Goal: Navigation & Orientation: Find specific page/section

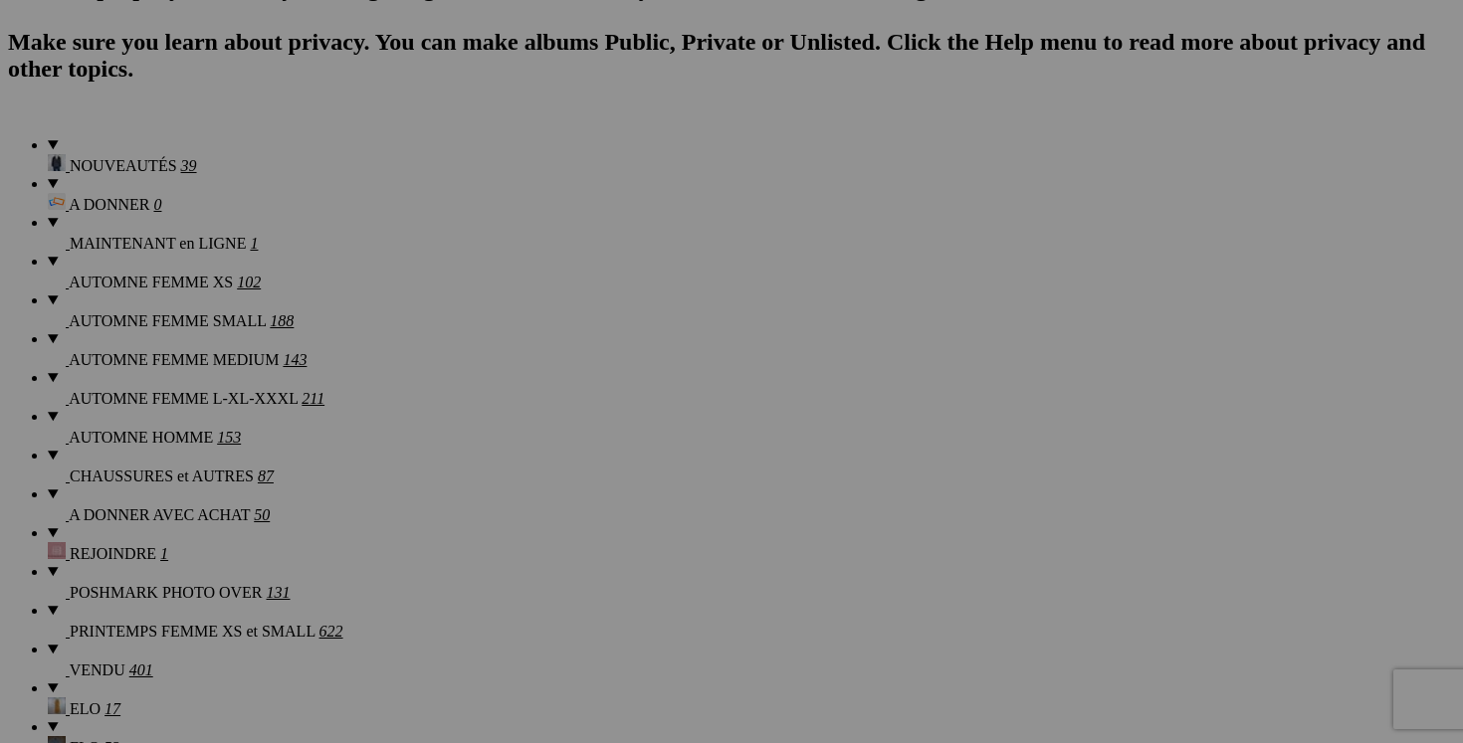
scroll to position [0, 253]
drag, startPoint x: 837, startPoint y: 452, endPoint x: 1007, endPoint y: 454, distance: 170.2
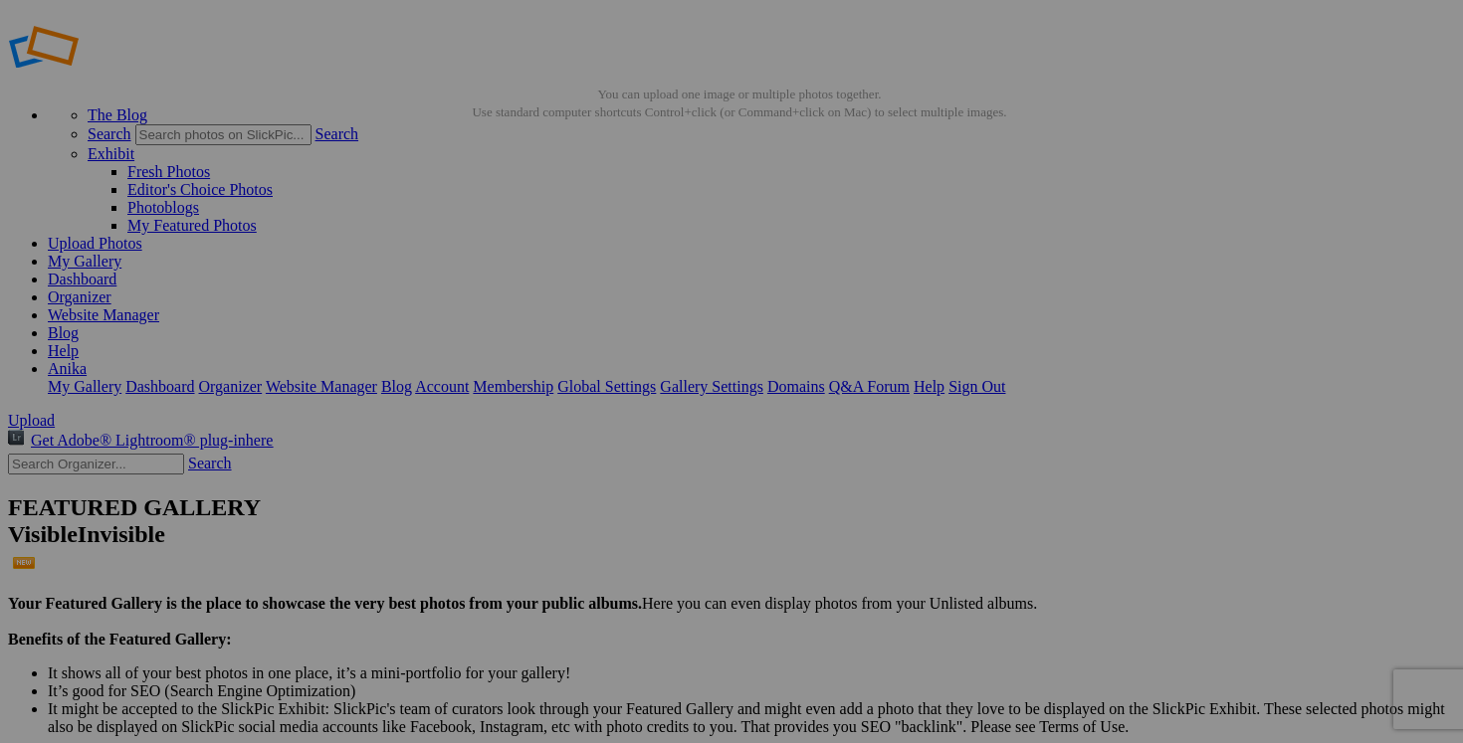
scroll to position [0, 0]
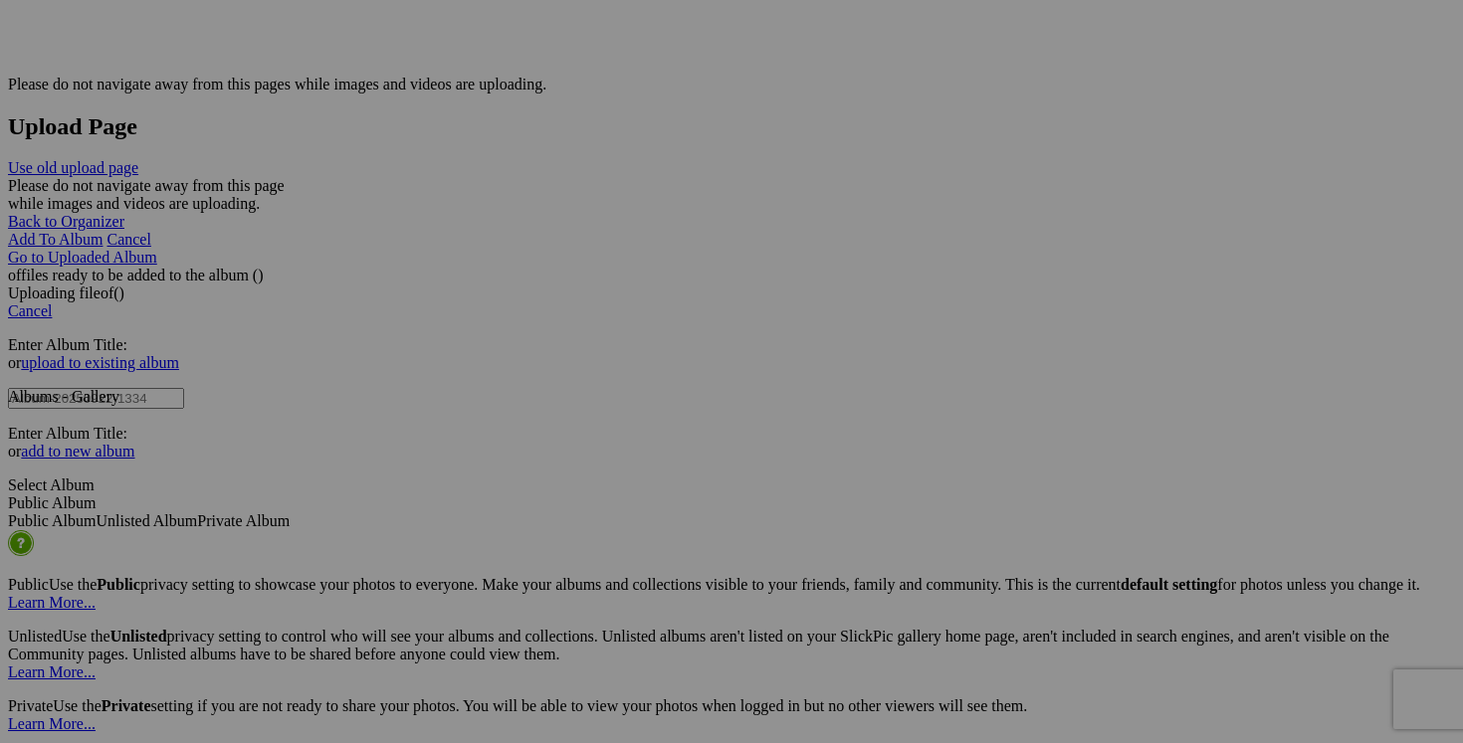
scroll to position [3915, 0]
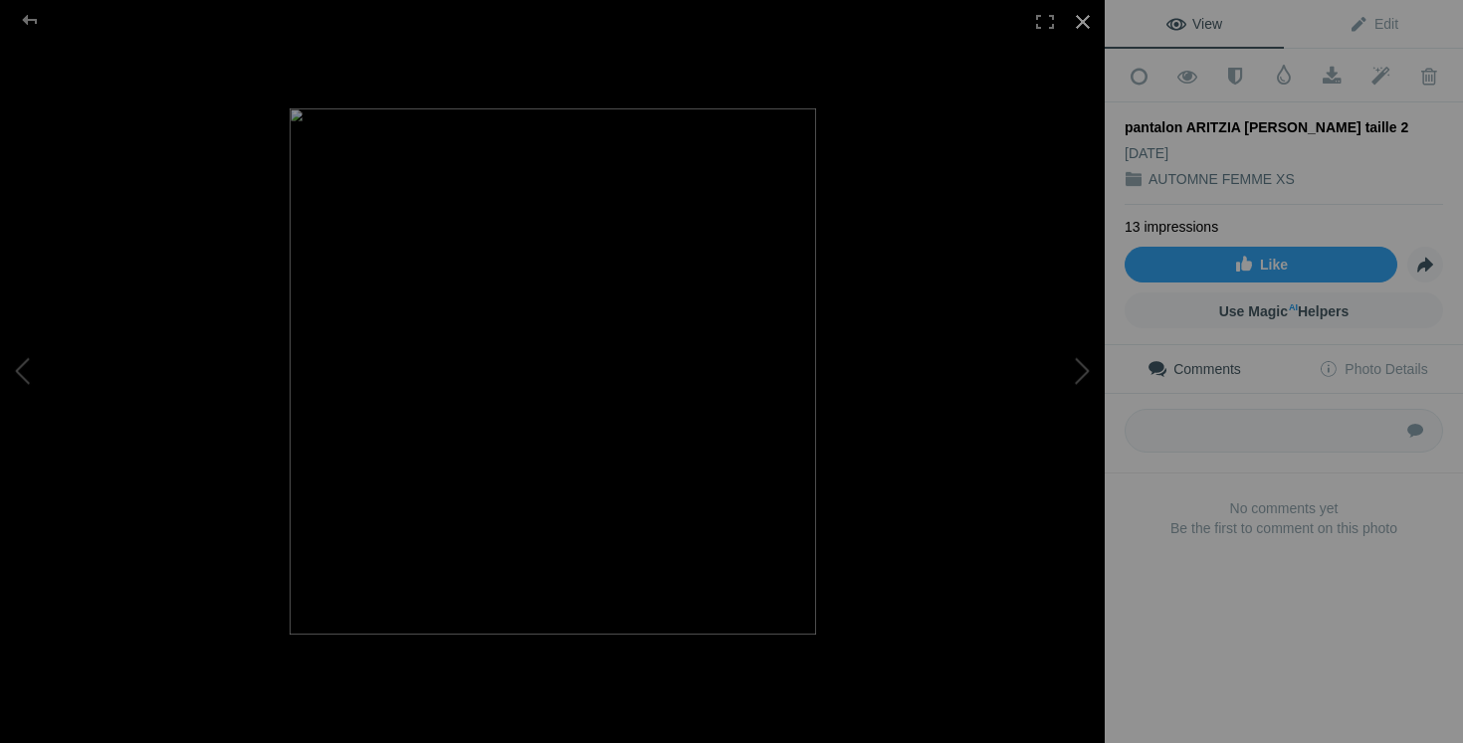
click at [1092, 15] on div at bounding box center [1083, 22] width 44 height 44
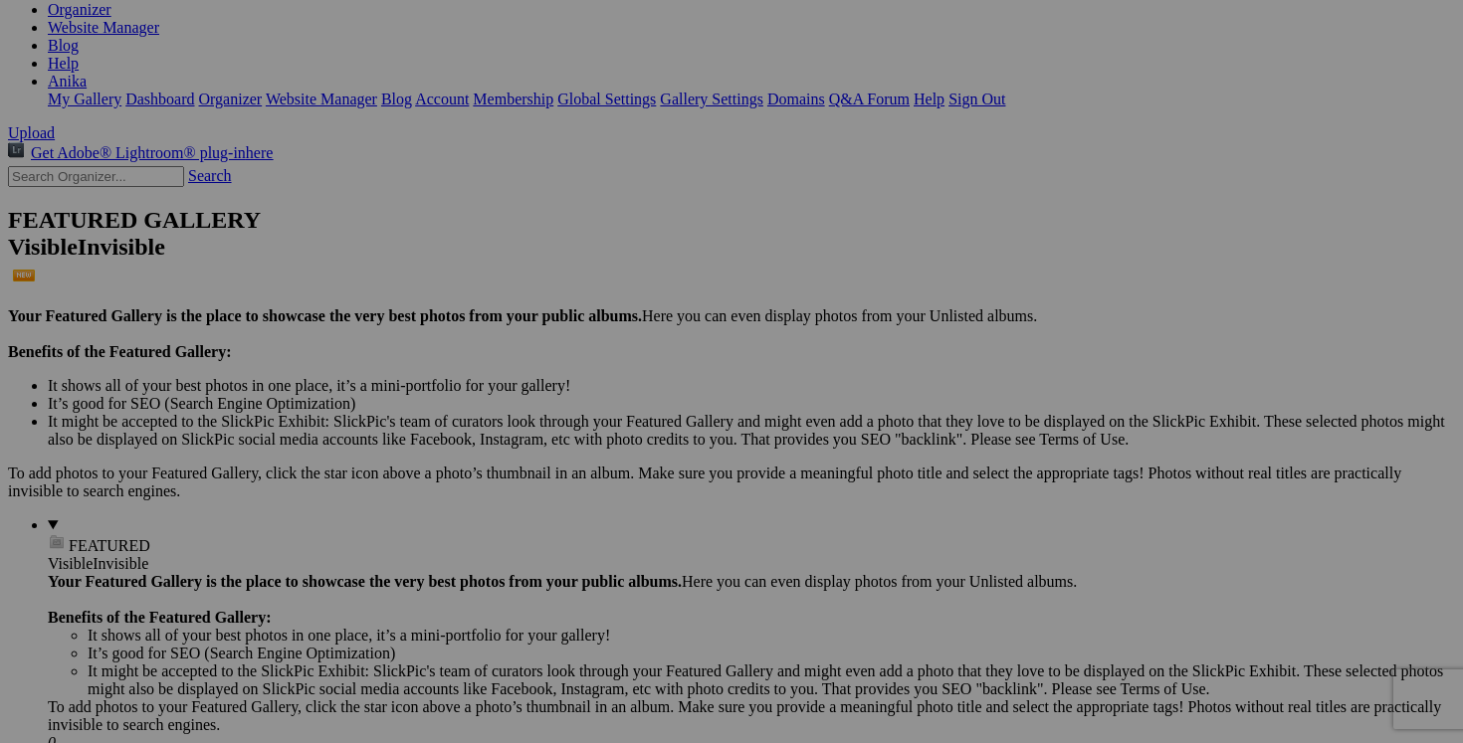
scroll to position [0, 0]
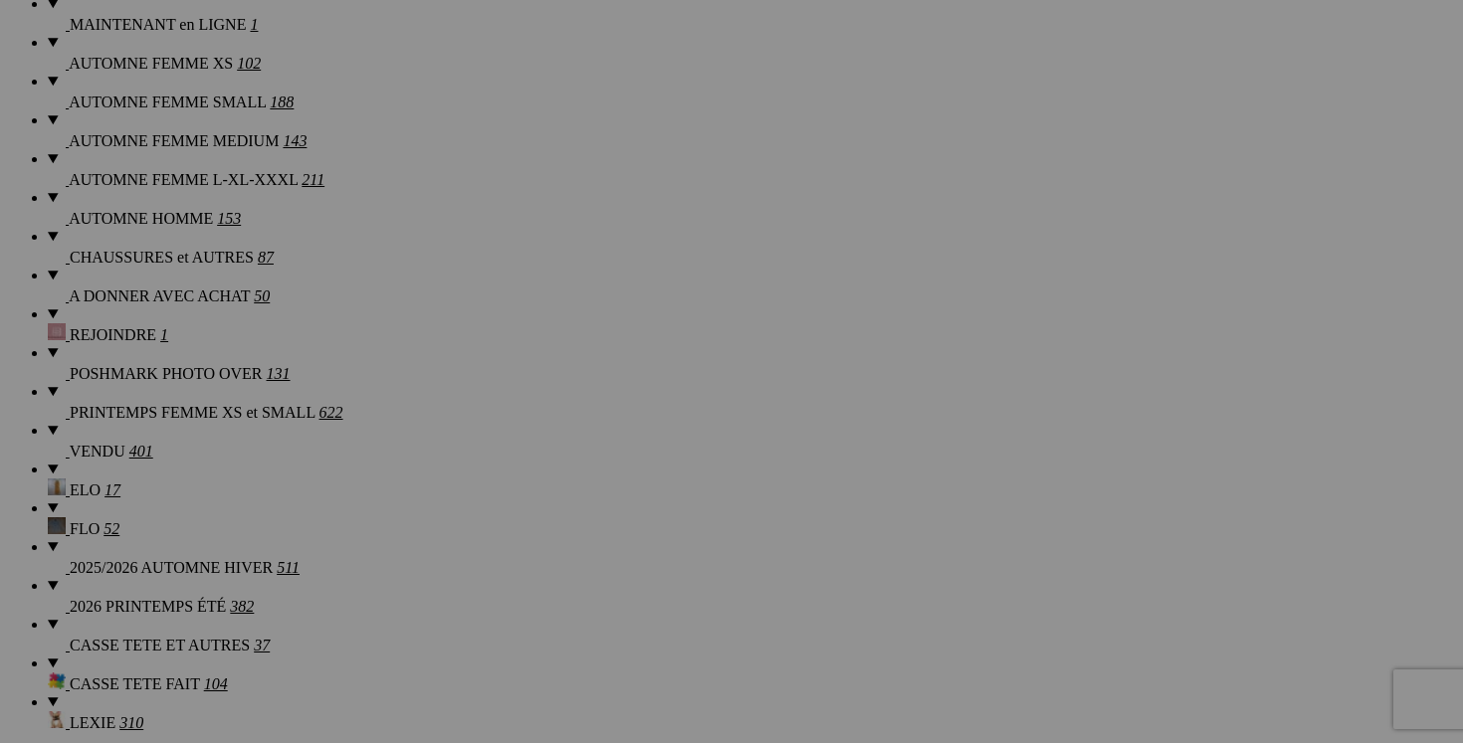
scroll to position [1717, 0]
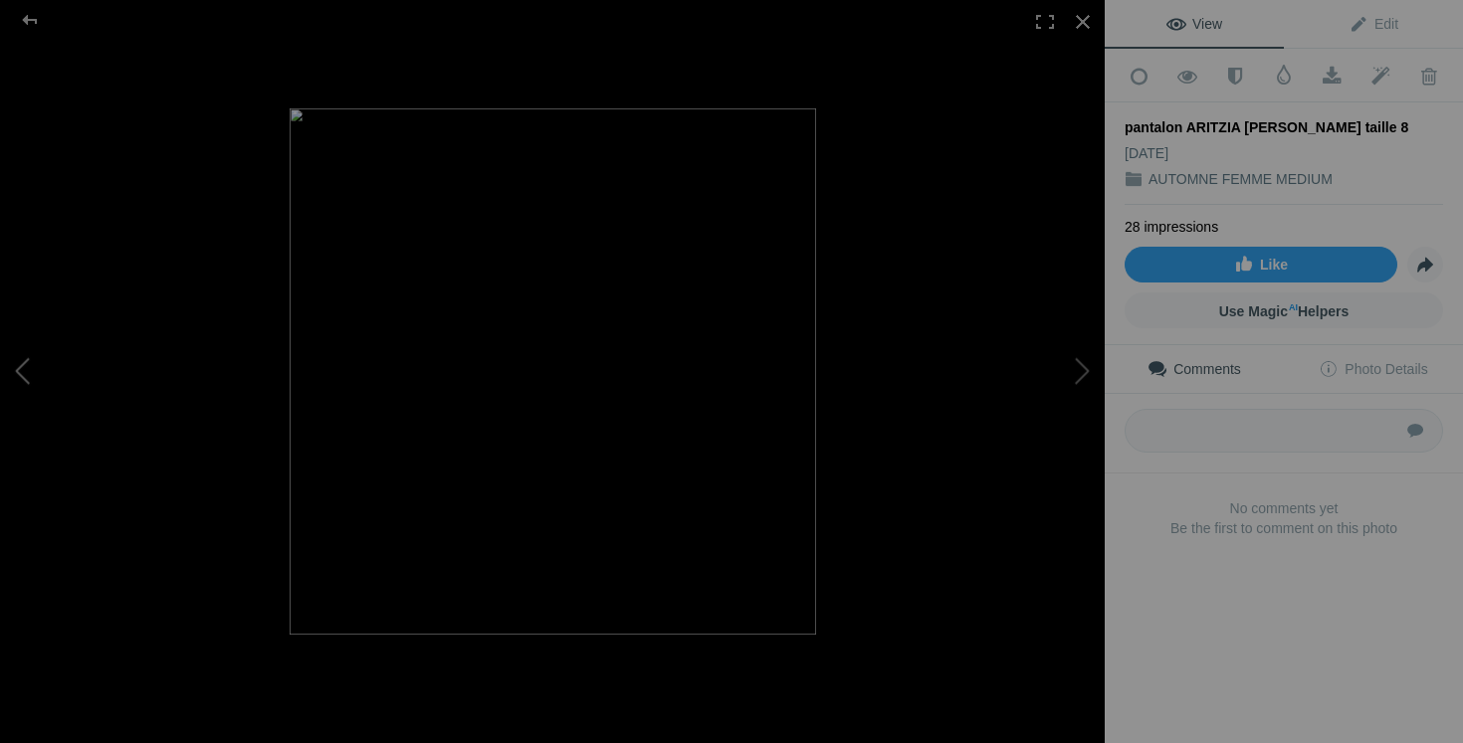
click at [97, 366] on button at bounding box center [74, 372] width 149 height 268
click at [1082, 362] on button at bounding box center [1029, 372] width 149 height 268
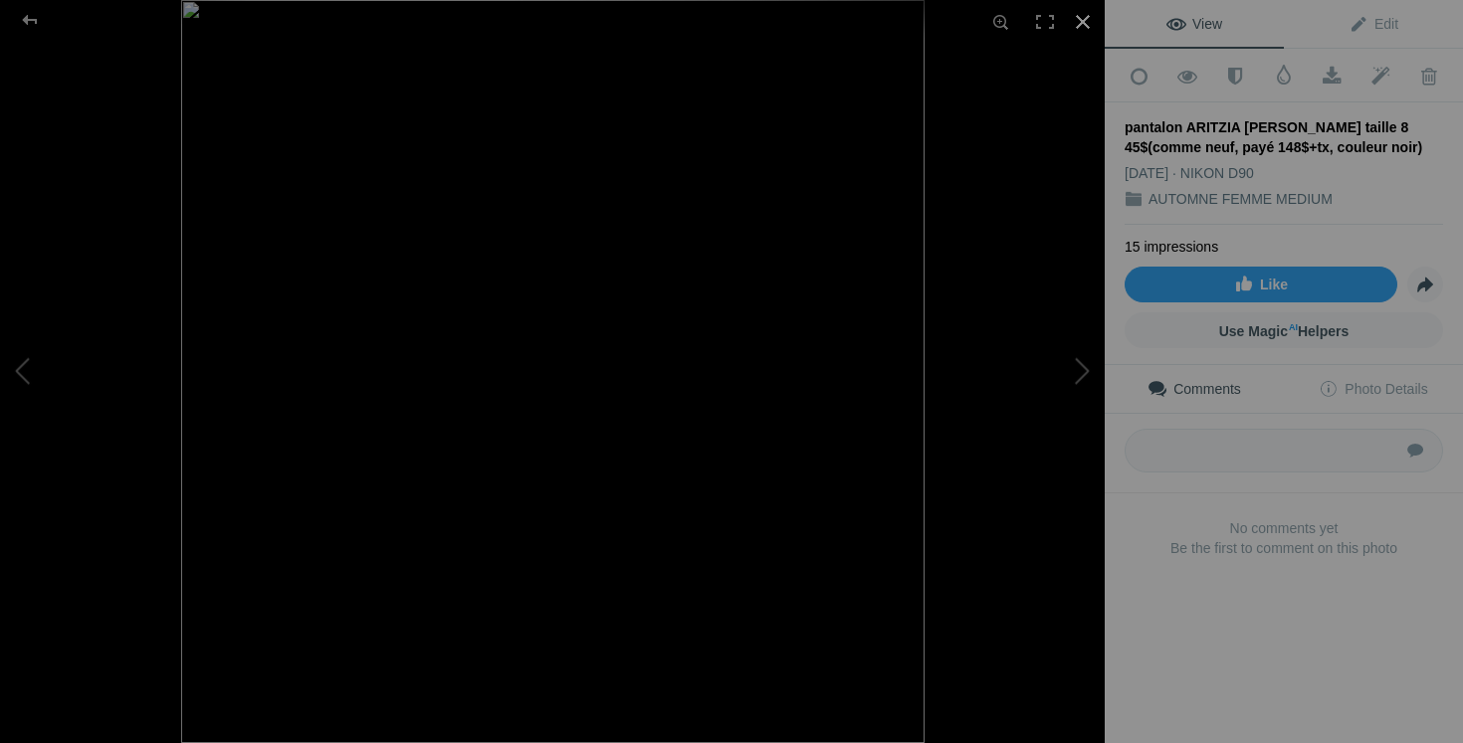
click at [1084, 26] on div at bounding box center [1083, 22] width 44 height 44
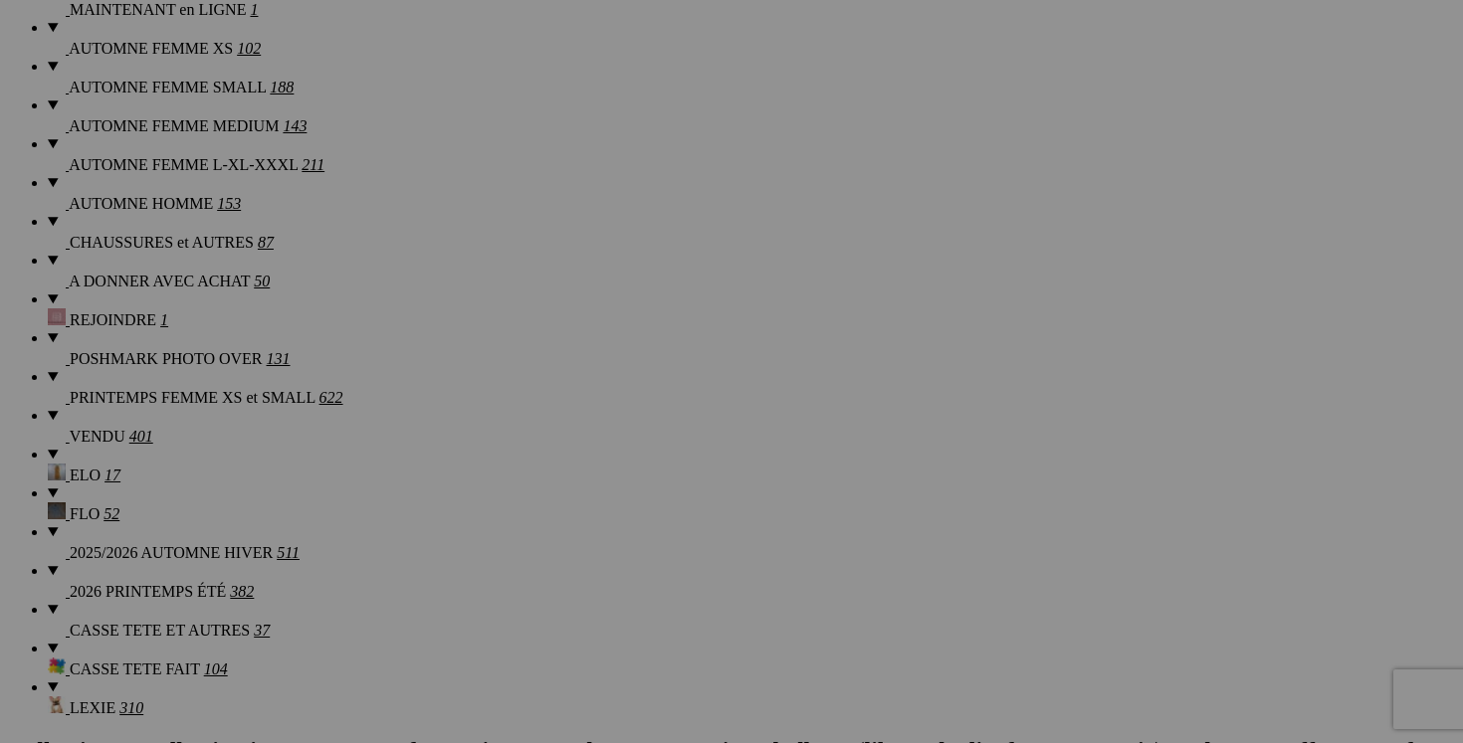
scroll to position [0, 55]
drag, startPoint x: 480, startPoint y: 468, endPoint x: 639, endPoint y: 465, distance: 159.2
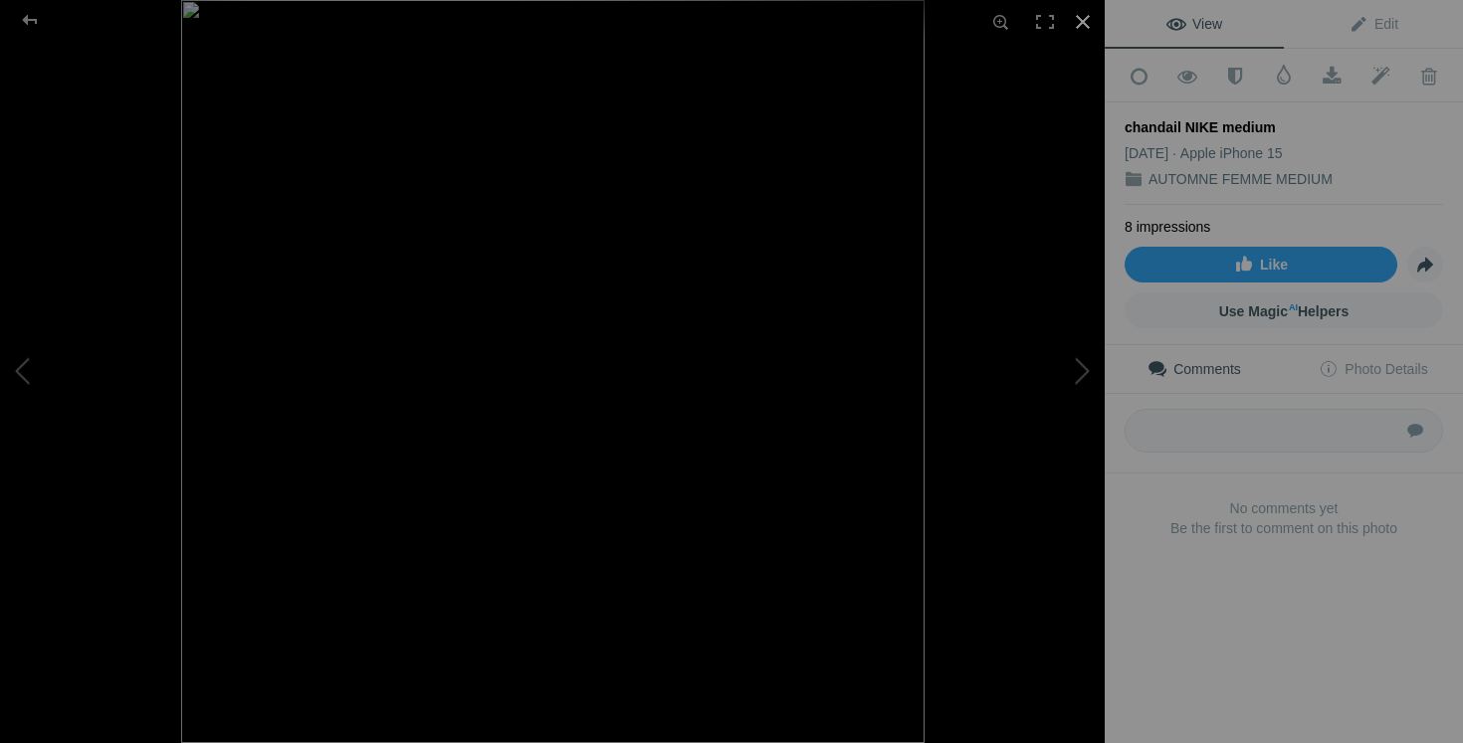
click at [1079, 23] on div at bounding box center [1083, 22] width 44 height 44
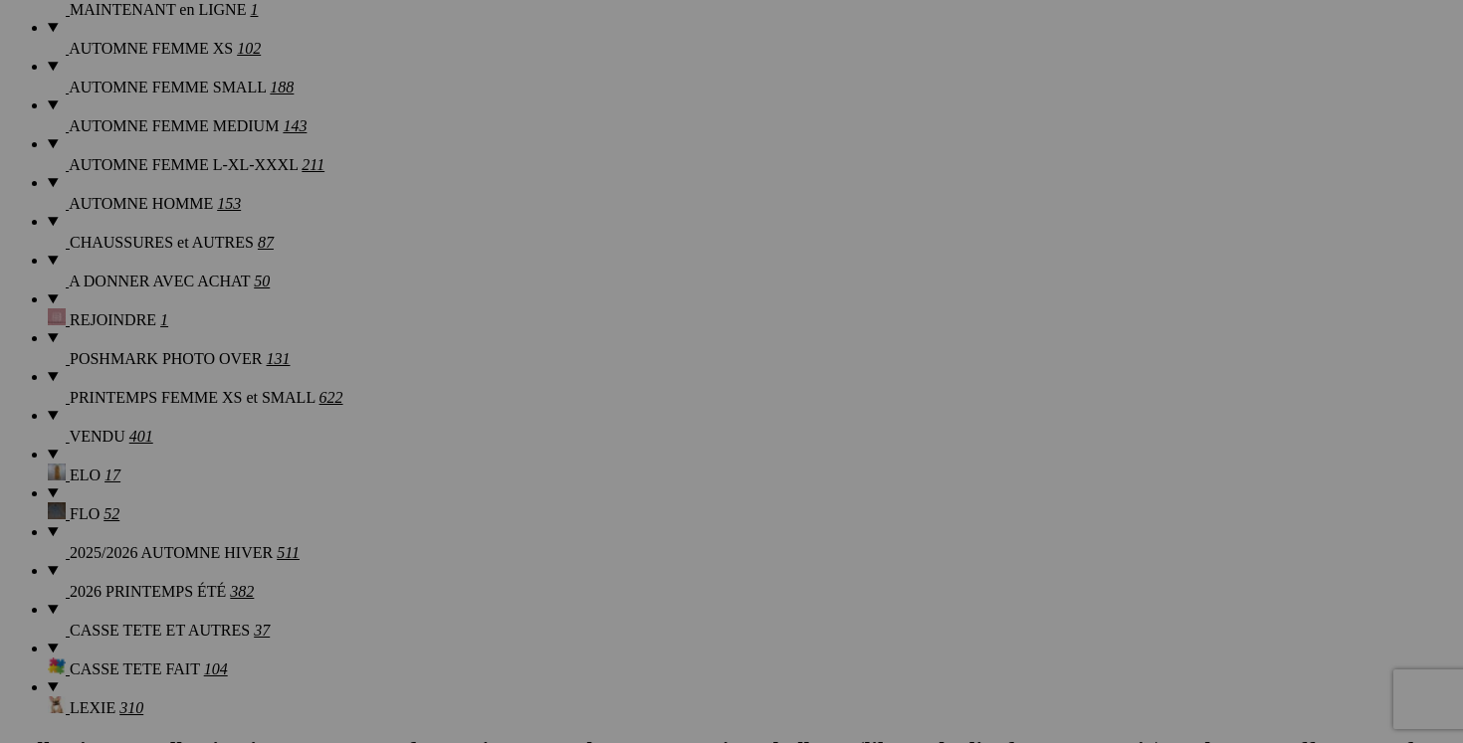
scroll to position [0, 92]
drag, startPoint x: 837, startPoint y: 468, endPoint x: 991, endPoint y: 464, distance: 154.3
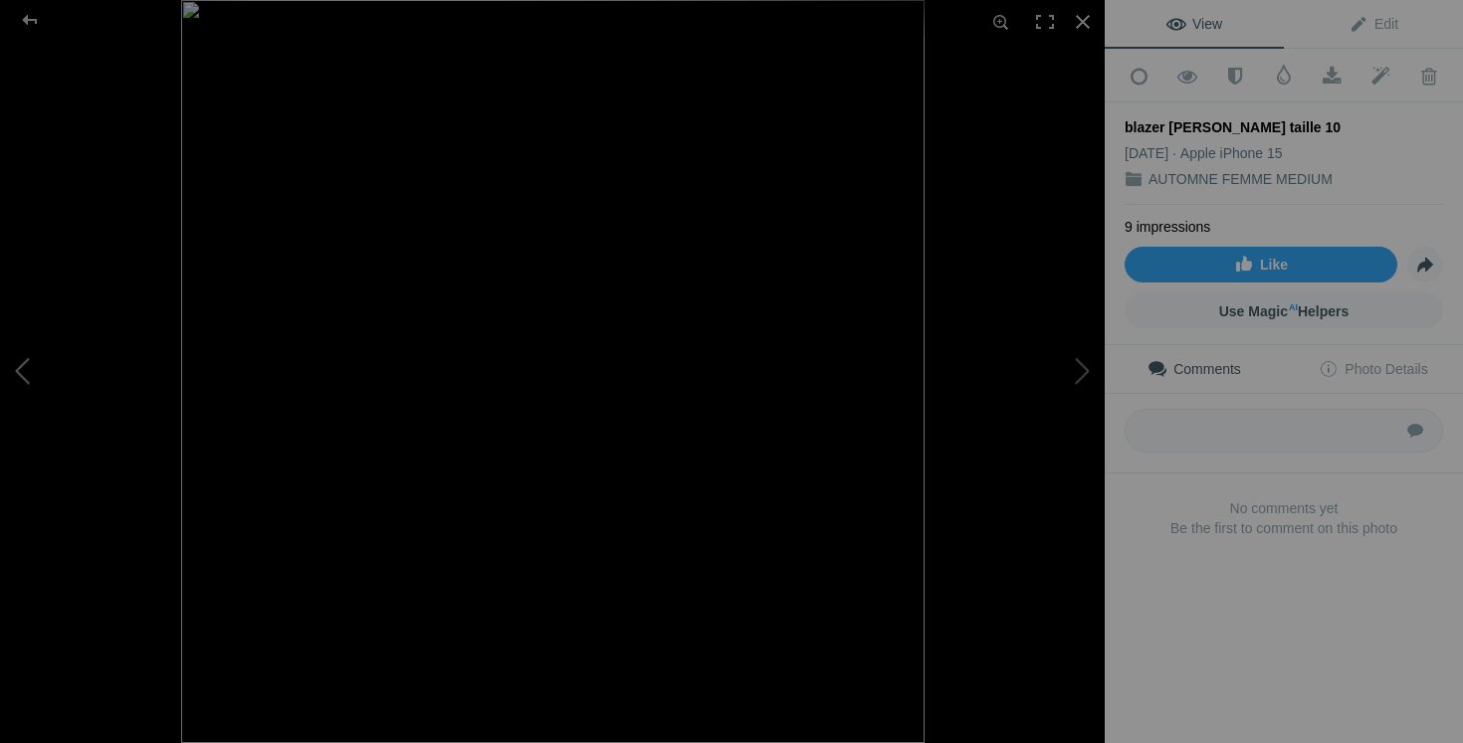
click at [38, 375] on button at bounding box center [74, 372] width 149 height 268
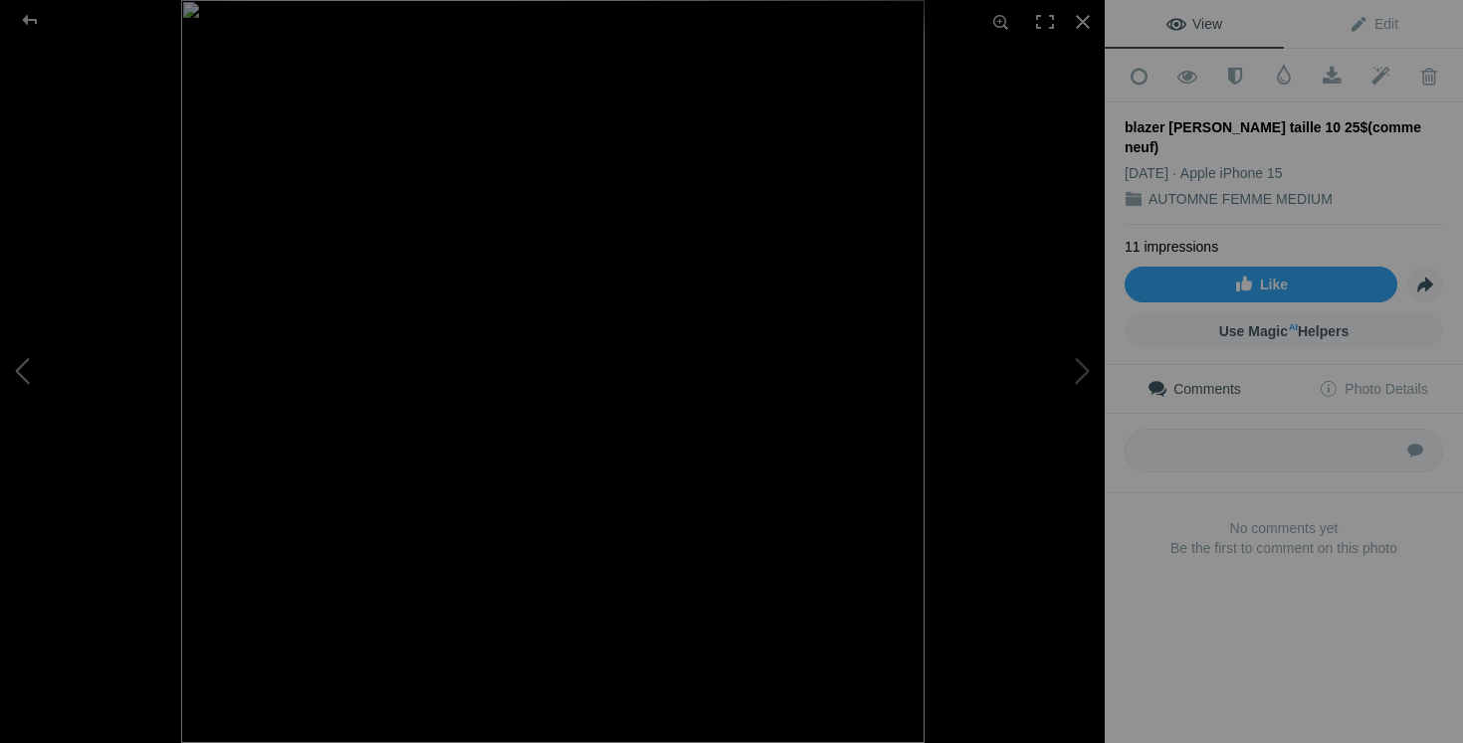
click at [26, 366] on button at bounding box center [74, 372] width 149 height 268
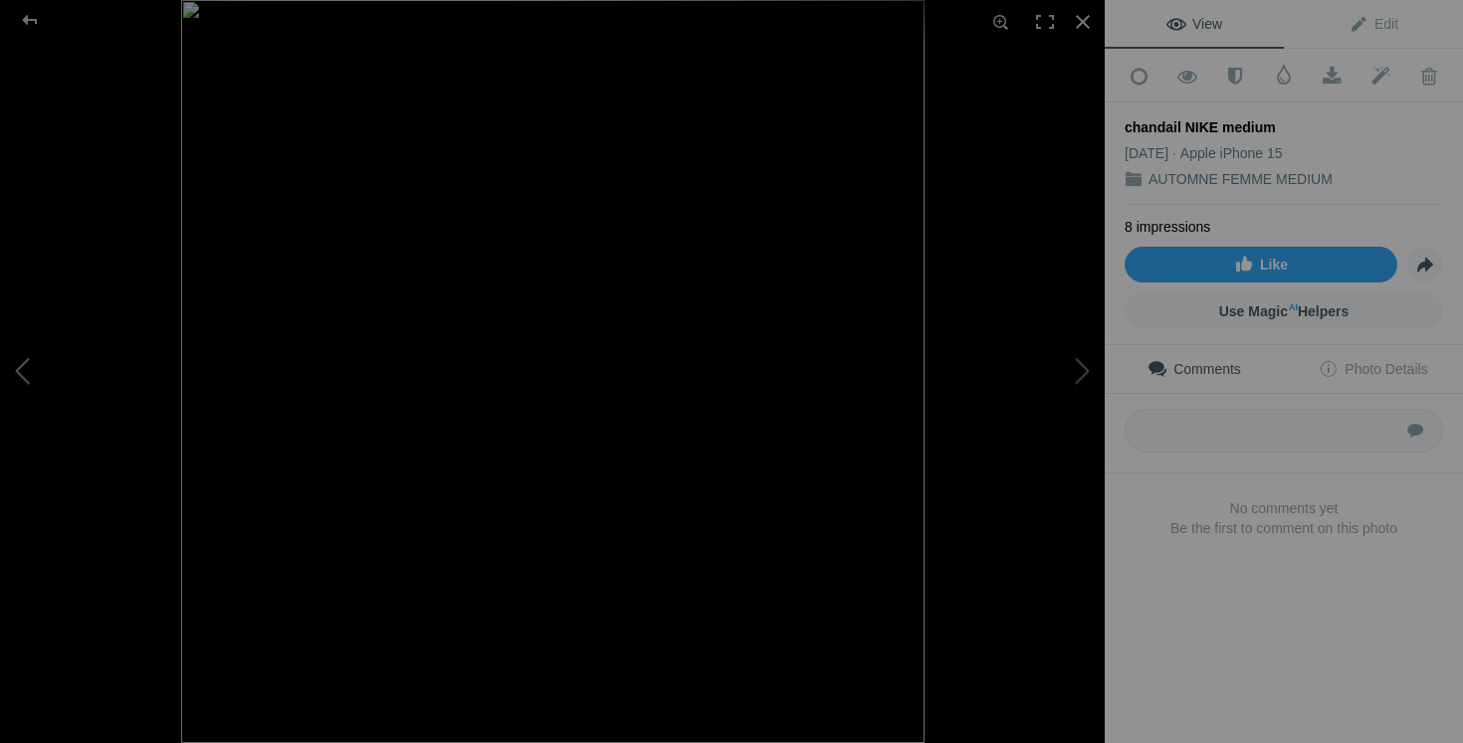
click at [26, 366] on button at bounding box center [74, 372] width 149 height 268
click at [1080, 21] on div at bounding box center [1083, 22] width 44 height 44
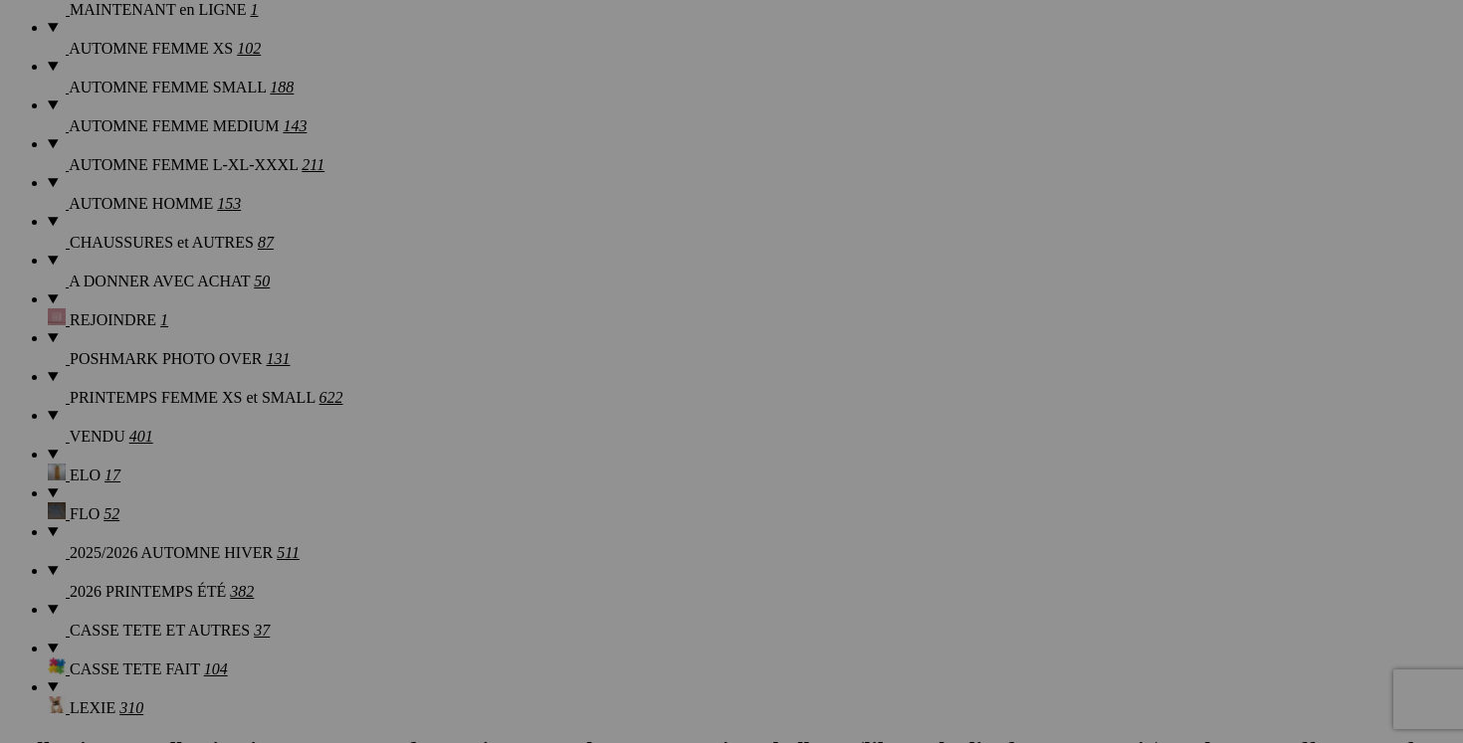
scroll to position [0, 65]
drag, startPoint x: 1189, startPoint y: 474, endPoint x: 1350, endPoint y: 475, distance: 161.2
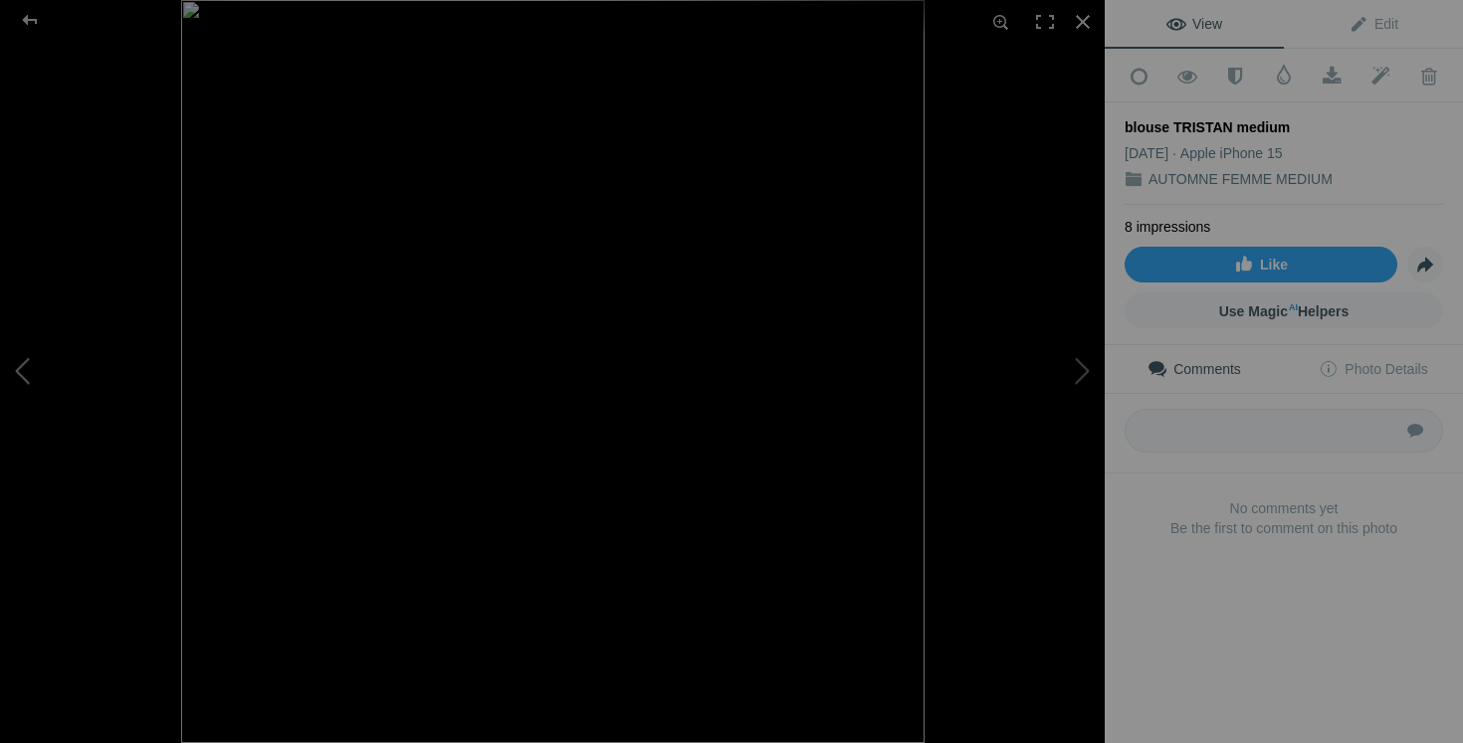
click at [27, 376] on button at bounding box center [74, 372] width 149 height 268
click at [30, 357] on button at bounding box center [74, 372] width 149 height 268
click at [1079, 28] on div at bounding box center [1083, 22] width 44 height 44
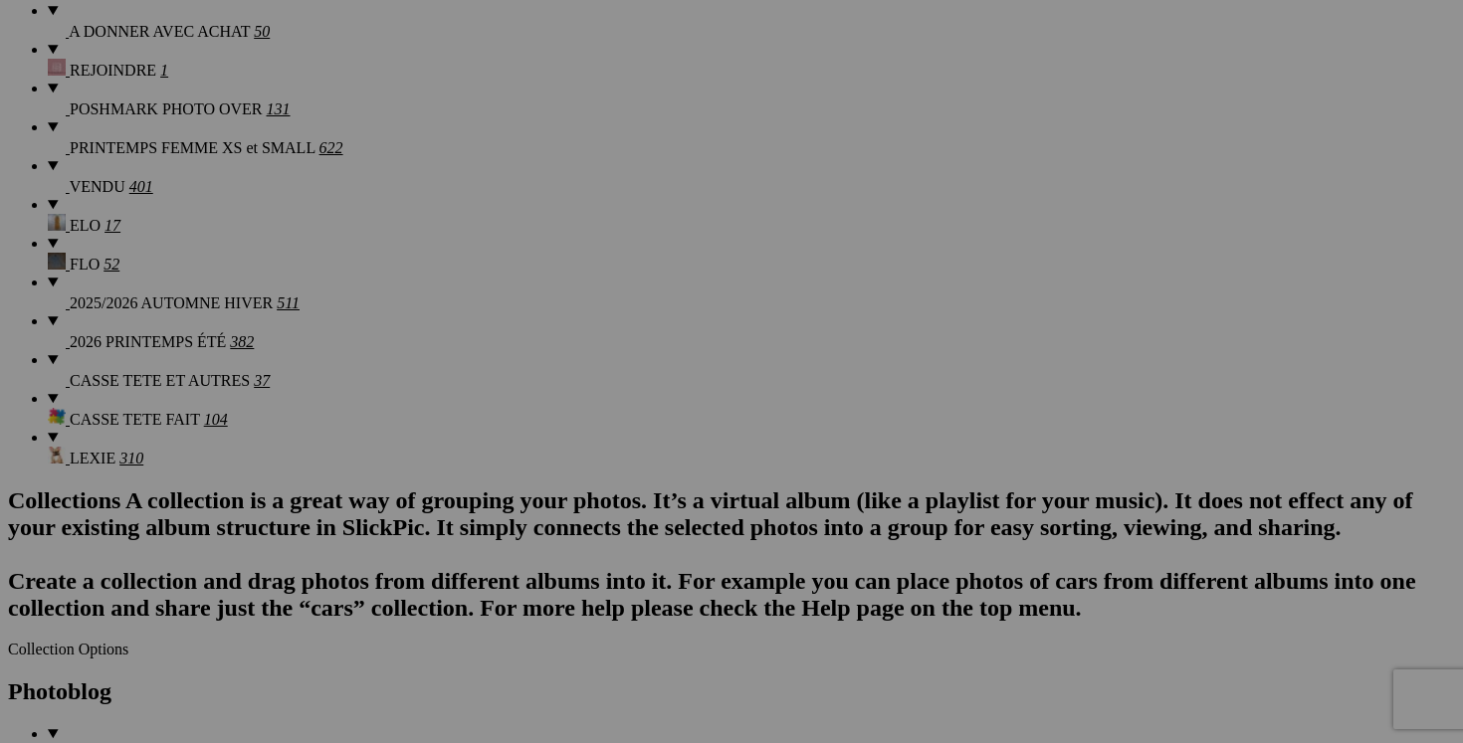
scroll to position [0, 62]
drag, startPoint x: 481, startPoint y: 476, endPoint x: 639, endPoint y: 464, distance: 158.7
drag, startPoint x: 628, startPoint y: 473, endPoint x: 466, endPoint y: 469, distance: 162.2
